Goal: Task Accomplishment & Management: Manage account settings

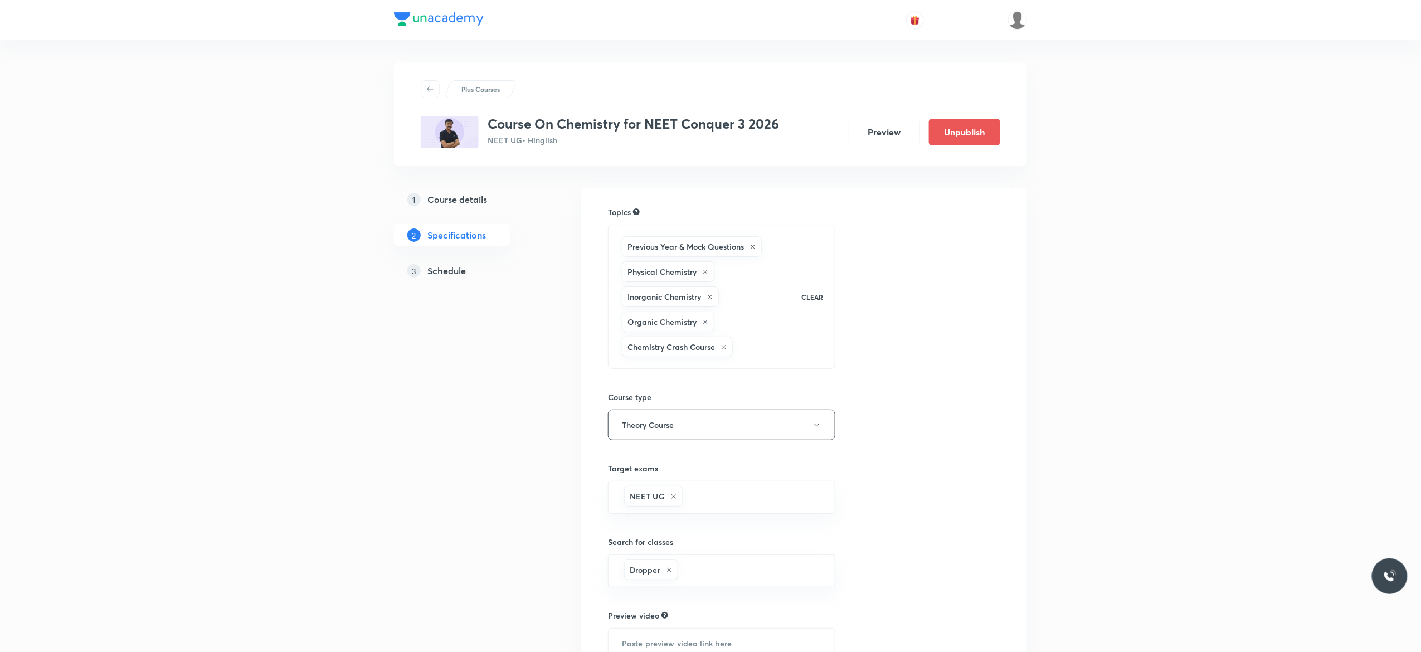
click at [451, 274] on h5 "Schedule" at bounding box center [446, 270] width 38 height 13
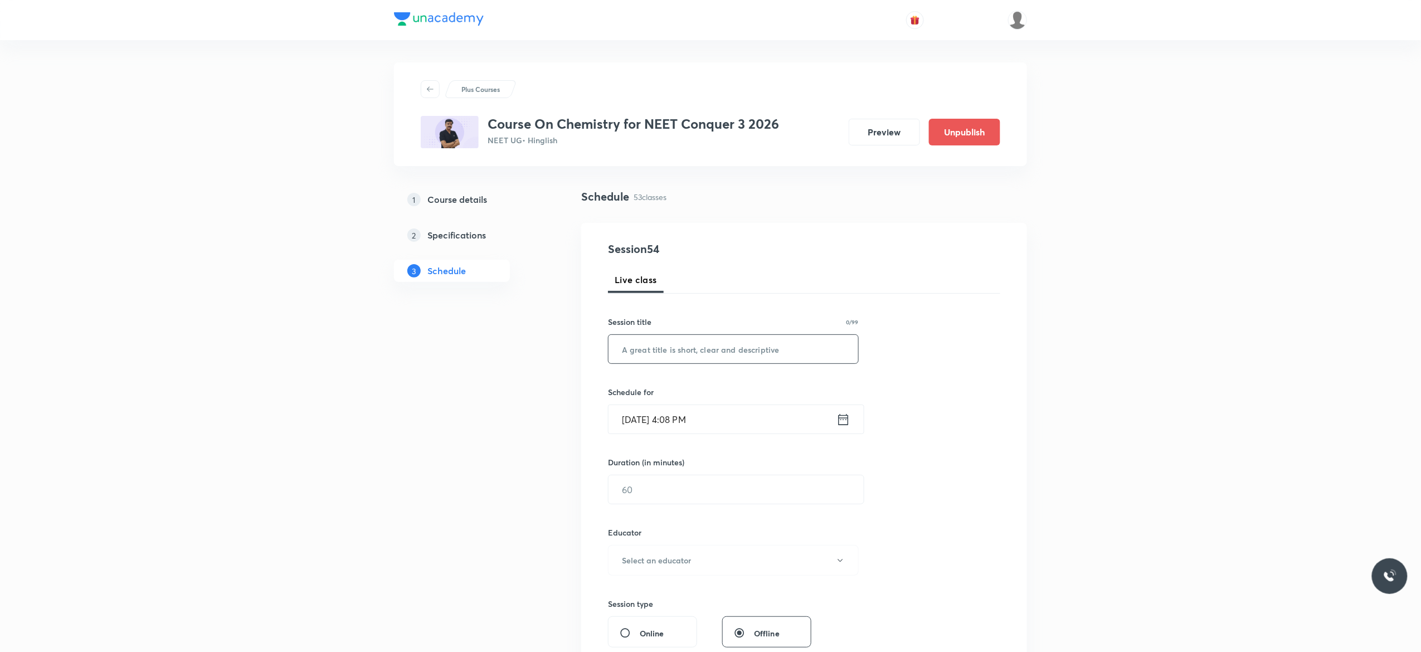
click at [689, 349] on input "text" at bounding box center [734, 349] width 250 height 28
click at [754, 351] on input "Oxidation And Reduction" at bounding box center [734, 349] width 250 height 28
type input "Oxidation And Reduction - 1"
click at [927, 369] on div "Session 54 Live class Session title 27/99 Oxidation And Reduction - 1 ​ Schedul…" at bounding box center [804, 538] width 392 height 595
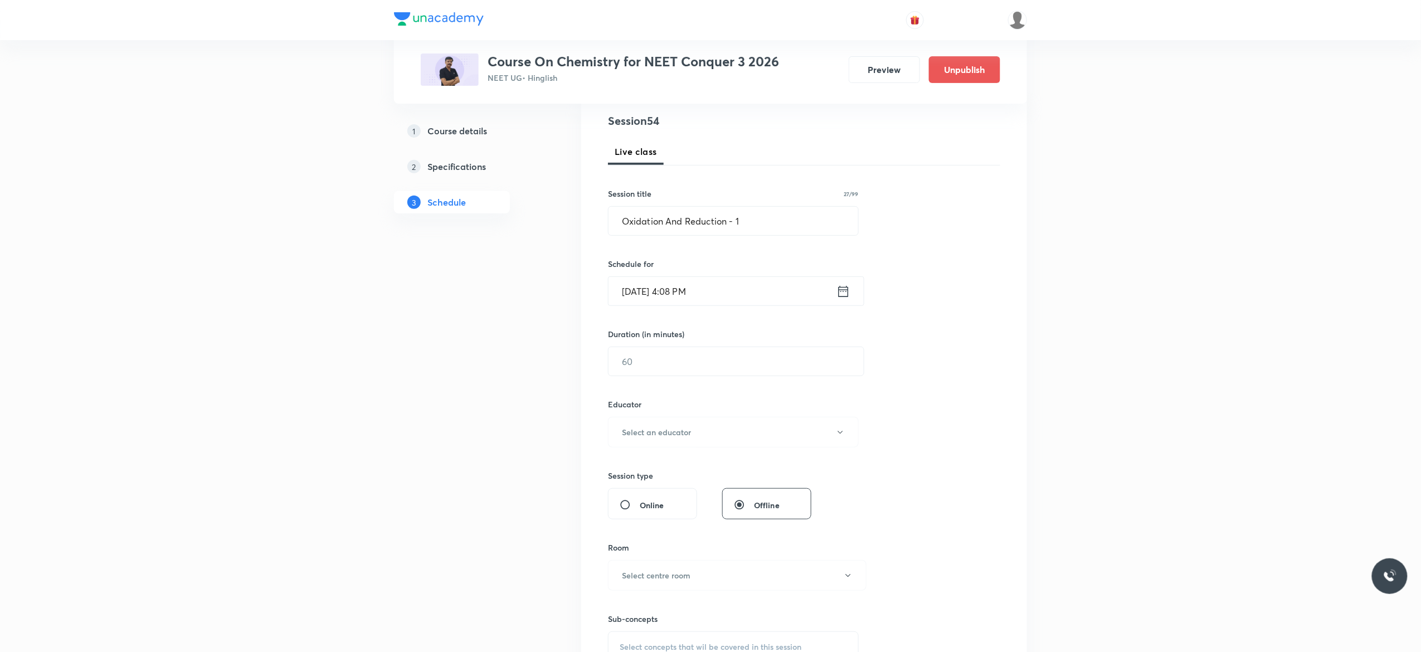
scroll to position [134, 0]
click at [844, 289] on icon at bounding box center [844, 286] width 14 height 16
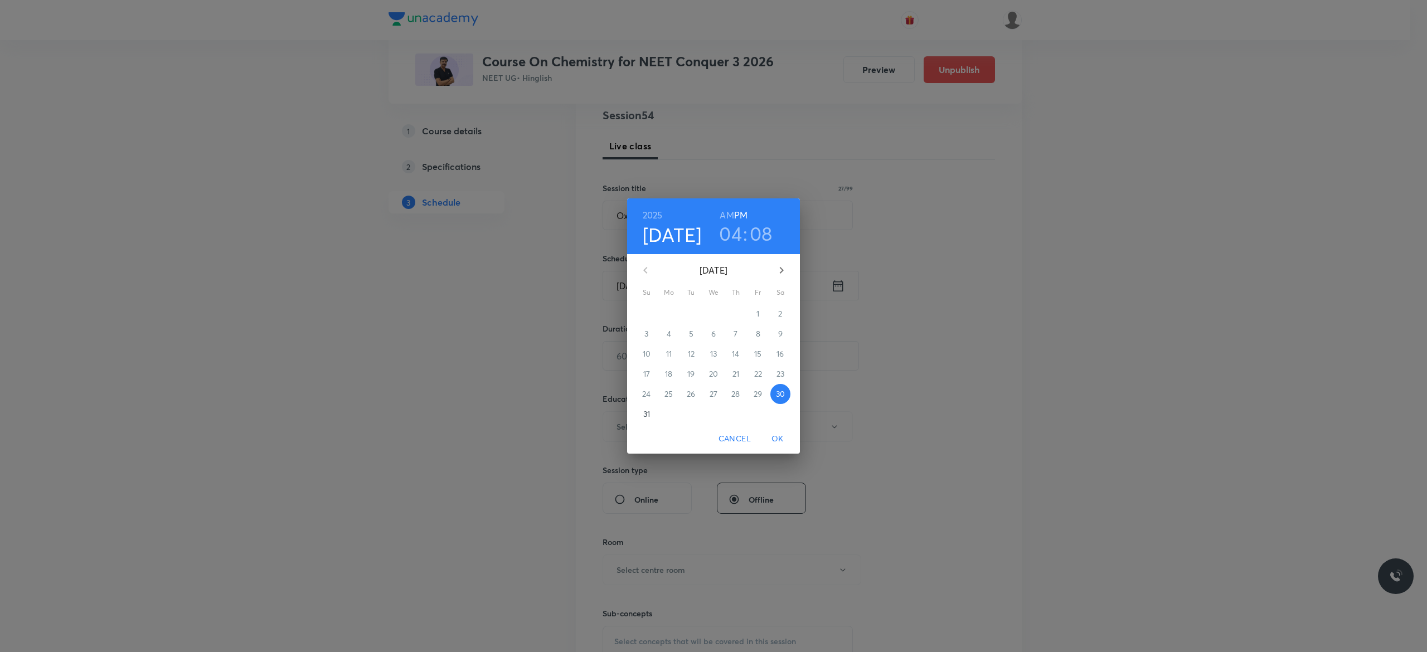
click at [643, 416] on p "31" at bounding box center [646, 414] width 7 height 11
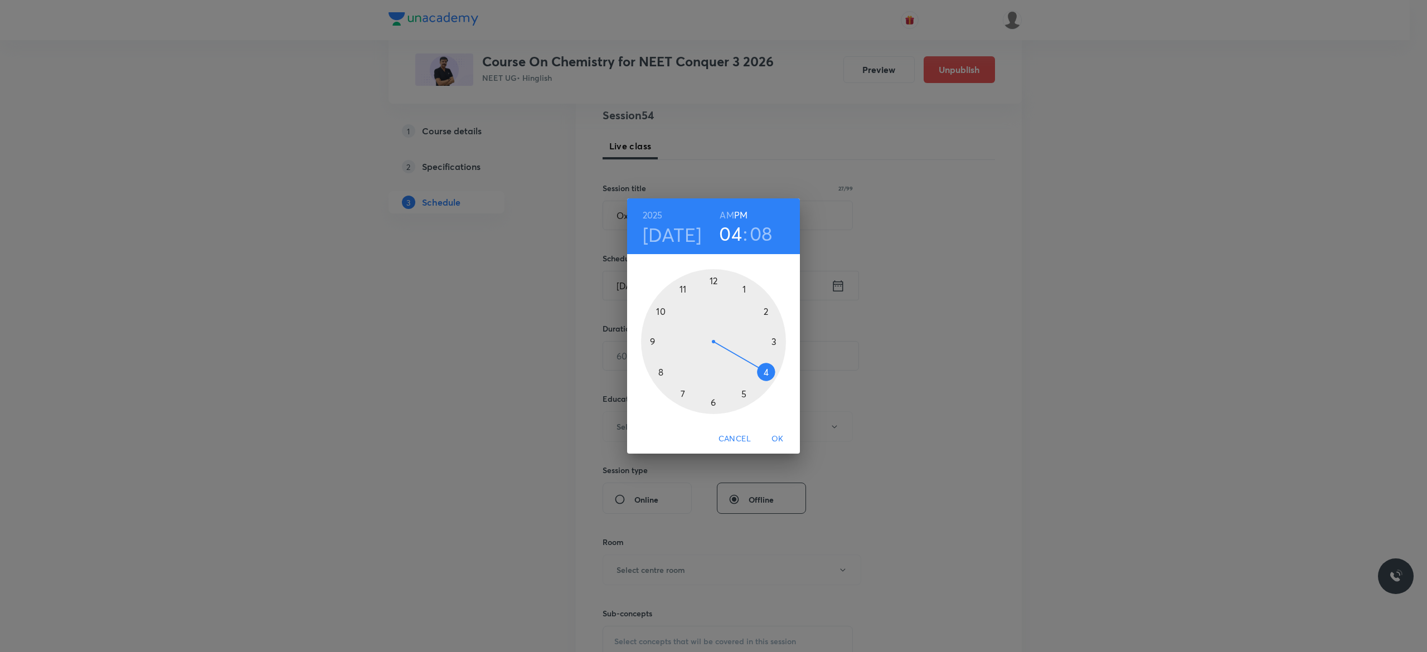
click at [725, 213] on h6 "AM" at bounding box center [727, 215] width 14 height 16
click at [652, 340] on div at bounding box center [713, 341] width 145 height 145
click at [712, 280] on div at bounding box center [713, 341] width 145 height 145
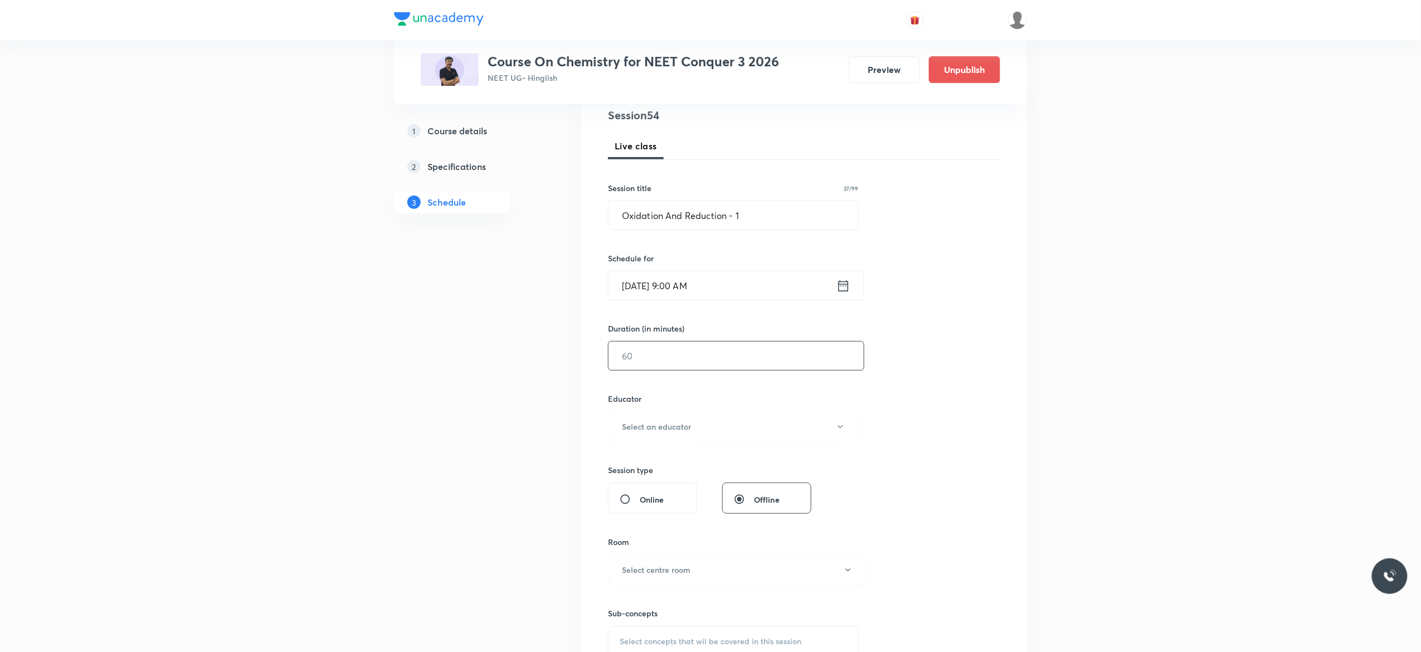
click at [654, 362] on input "text" at bounding box center [736, 356] width 255 height 28
type input "120"
click at [842, 429] on icon "button" at bounding box center [840, 426] width 9 height 9
click at [652, 485] on span "[PERSON_NAME]" at bounding box center [732, 485] width 244 height 12
click at [846, 575] on icon "button" at bounding box center [848, 570] width 9 height 9
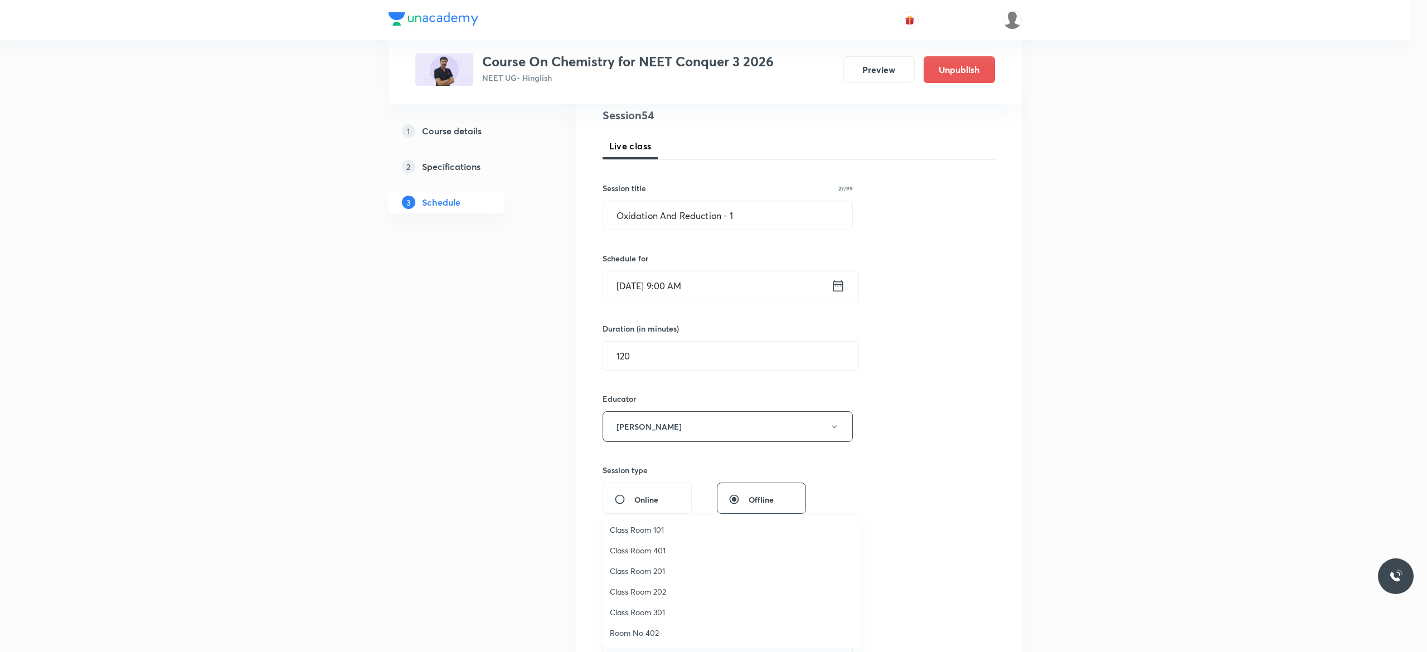
click at [654, 610] on span "Class Room 301" at bounding box center [732, 612] width 244 height 12
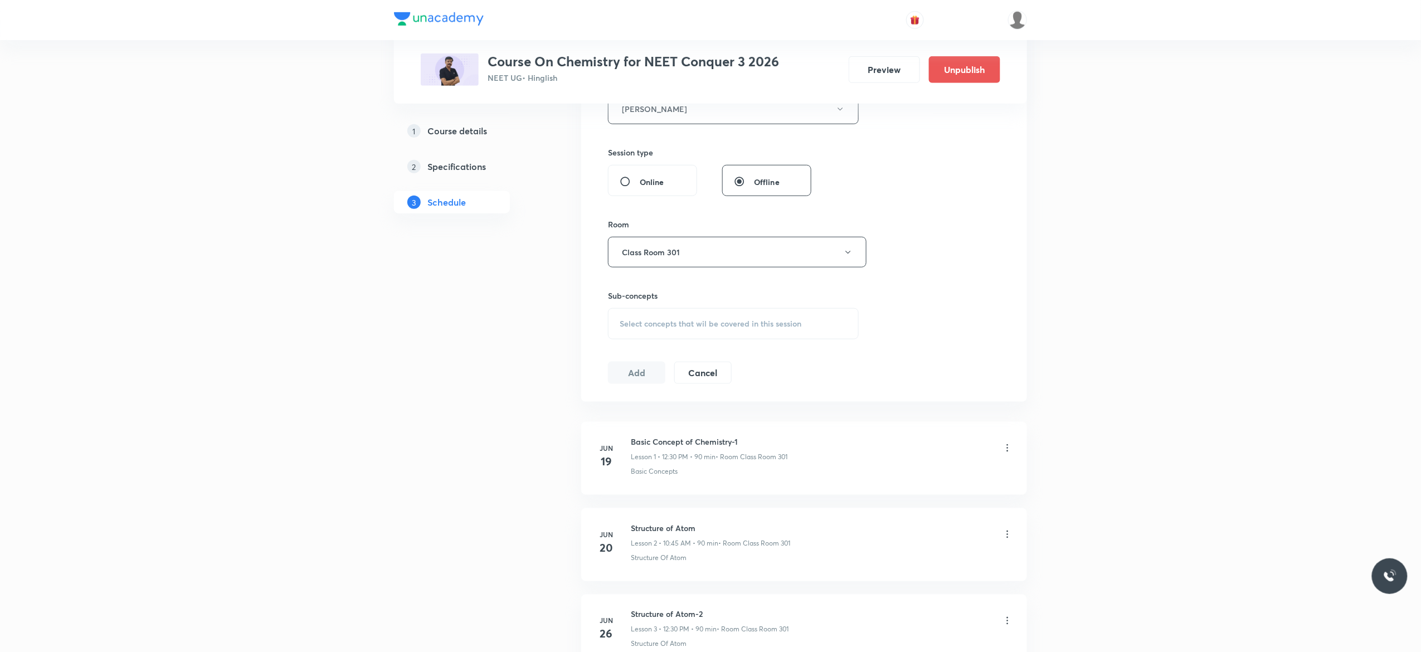
scroll to position [669, 0]
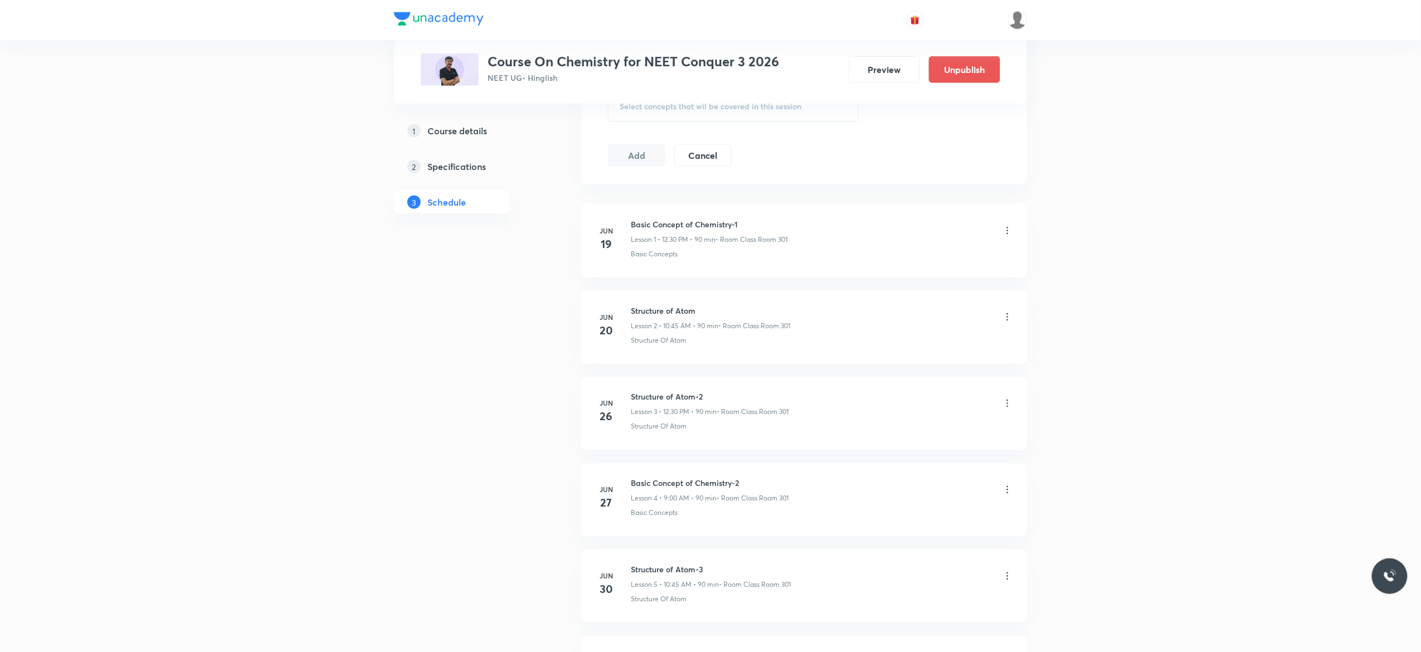
click at [689, 111] on span "Select concepts that wil be covered in this session" at bounding box center [711, 106] width 182 height 9
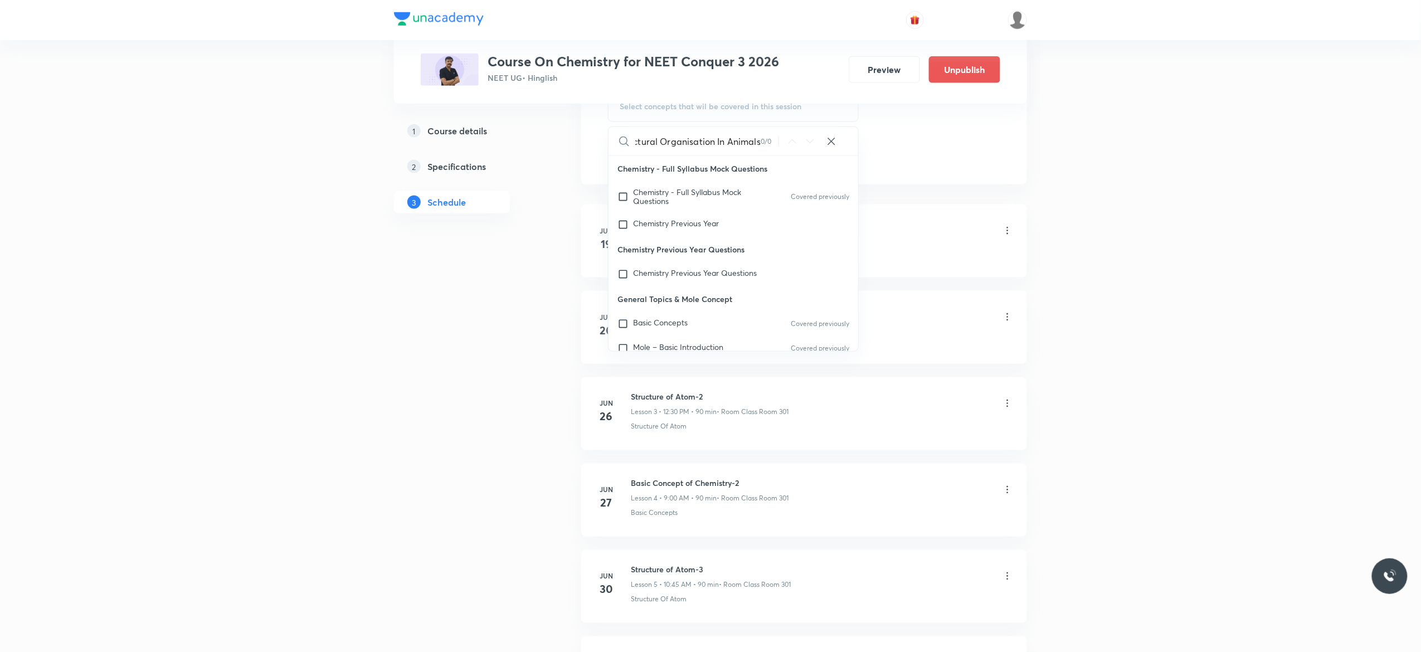
scroll to position [0, 18]
type input "Structural Organisation In Animals"
click at [624, 200] on input "checkbox" at bounding box center [626, 197] width 16 height 18
checkbox input "true"
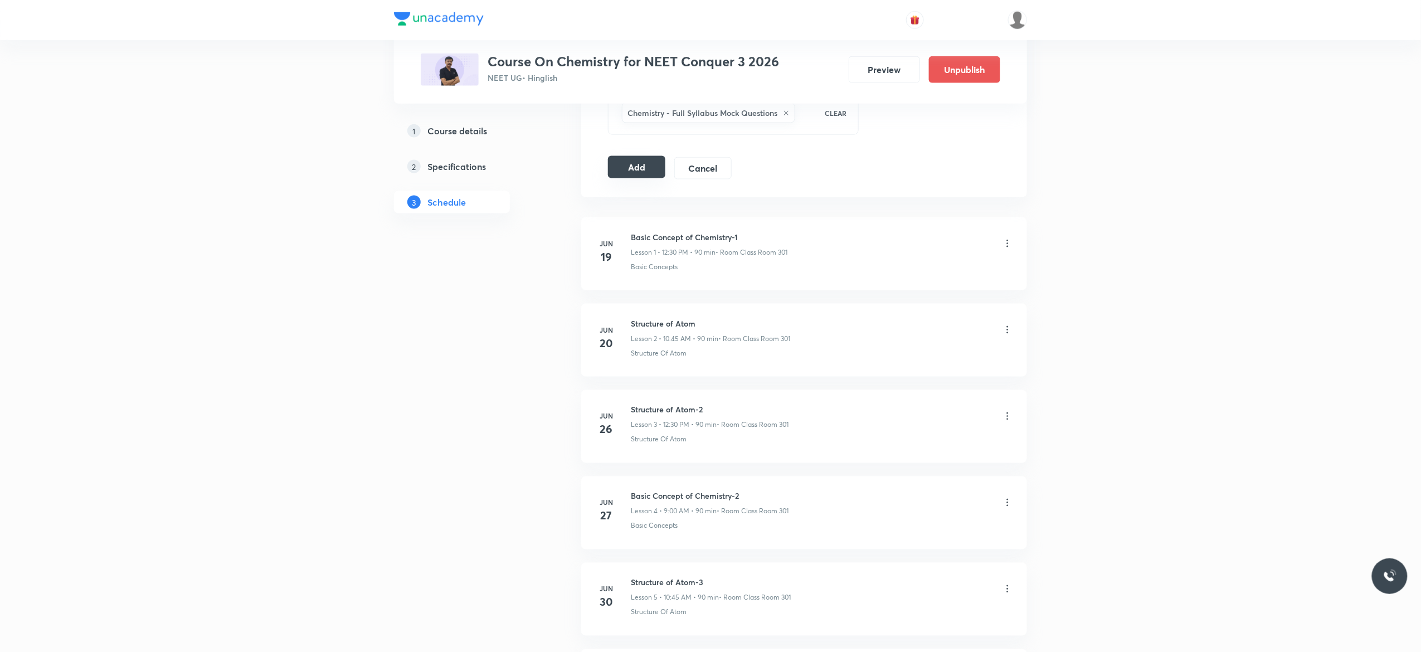
click at [636, 171] on button "Add" at bounding box center [636, 167] width 57 height 22
